Goal: Task Accomplishment & Management: Use online tool/utility

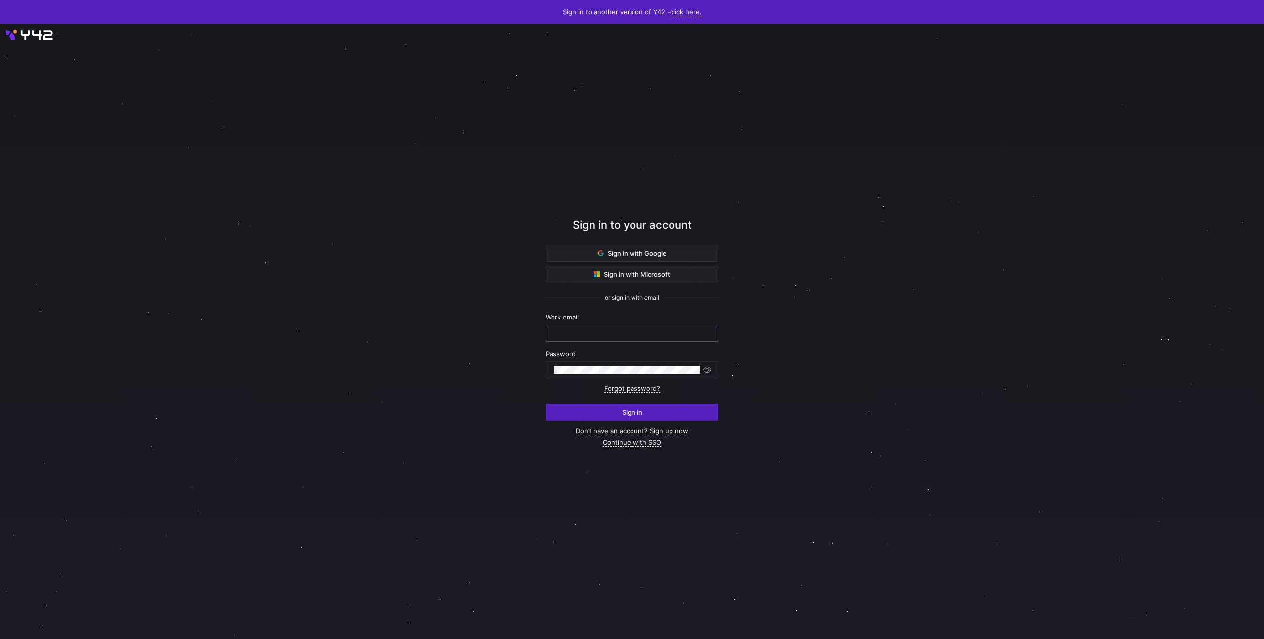
click at [558, 333] on input "text" at bounding box center [632, 333] width 156 height 8
paste input "hello@bidx.io wwDgjctJsLkU7iD"
click at [608, 333] on input "hello@bidx.io wwDgjctJsLkU7iD" at bounding box center [632, 333] width 156 height 8
type input "hello@bidx.io"
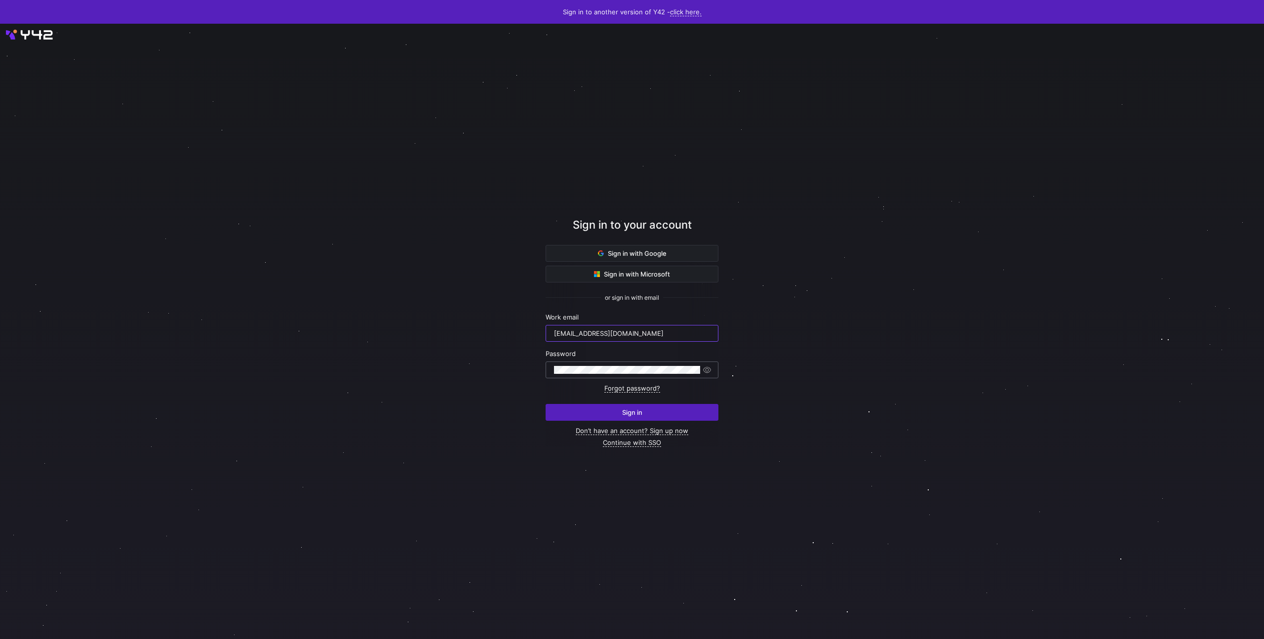
click at [598, 366] on div at bounding box center [627, 370] width 146 height 16
click at [610, 332] on input "hello@bidx.io" at bounding box center [632, 333] width 156 height 8
click at [594, 406] on span "submit" at bounding box center [632, 412] width 172 height 16
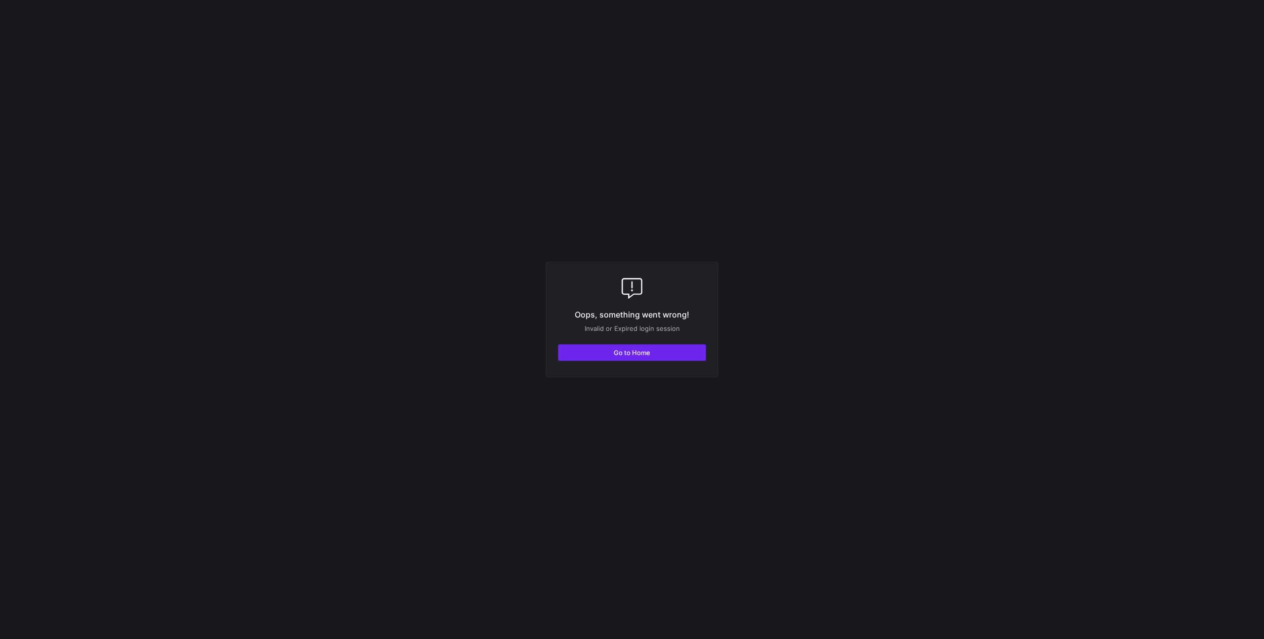
click at [597, 360] on button "Go to Home" at bounding box center [632, 352] width 148 height 17
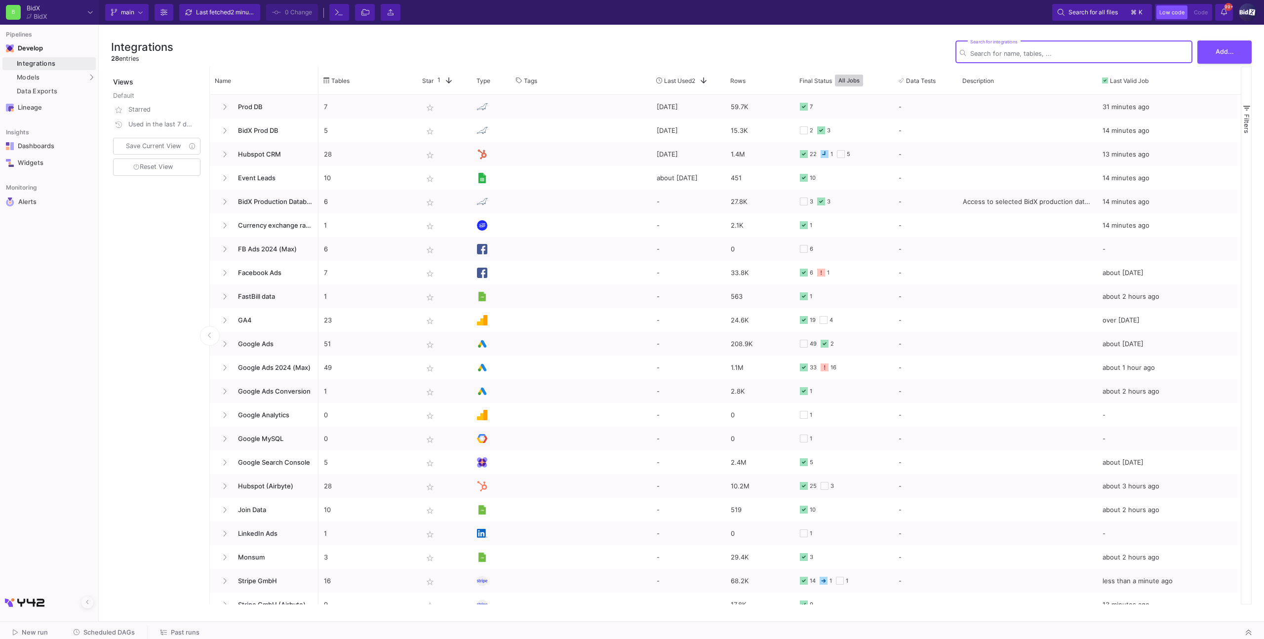
click at [120, 630] on span "Scheduled DAGs" at bounding box center [108, 631] width 51 height 7
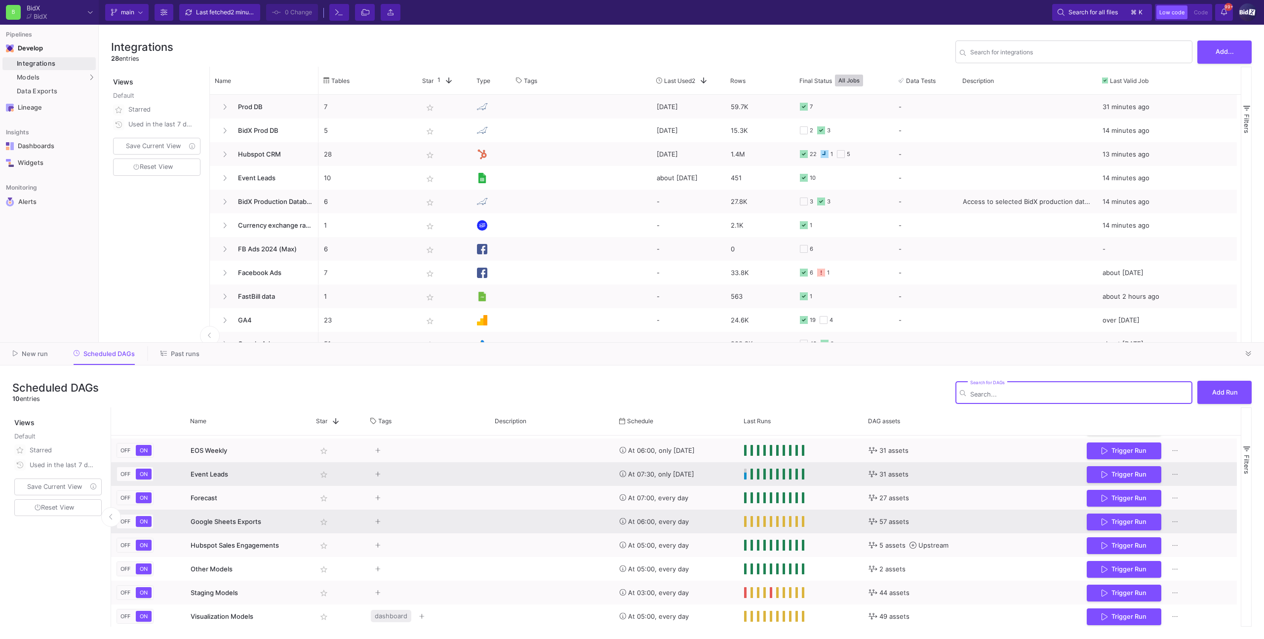
scroll to position [46, 0]
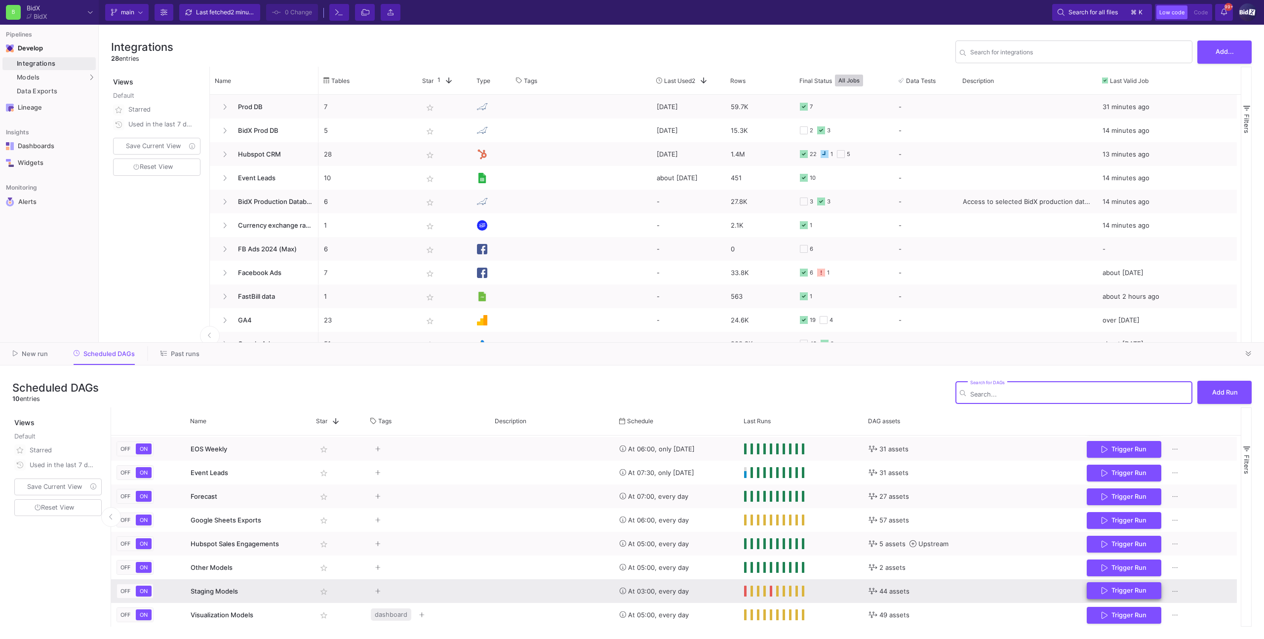
click at [1145, 595] on button "Trigger Run" at bounding box center [1124, 590] width 75 height 17
